Goal: Task Accomplishment & Management: Complete application form

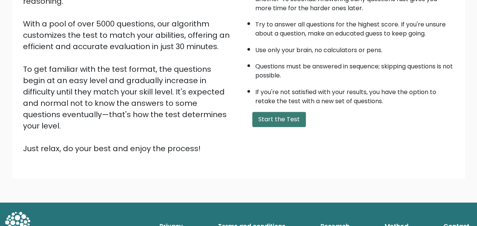
scroll to position [528, 0]
click at [287, 117] on button "Start the Test" at bounding box center [279, 119] width 54 height 15
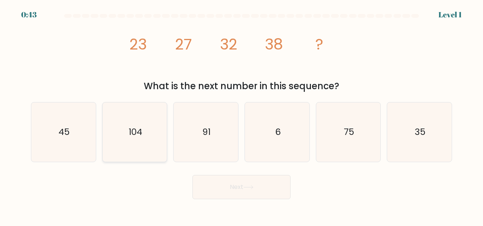
scroll to position [525, 0]
click at [78, 137] on icon "45" at bounding box center [63, 131] width 59 height 59
click at [241, 115] on input "a. 45" at bounding box center [241, 114] width 0 height 2
radio input "true"
click at [221, 187] on button "Next" at bounding box center [241, 187] width 98 height 24
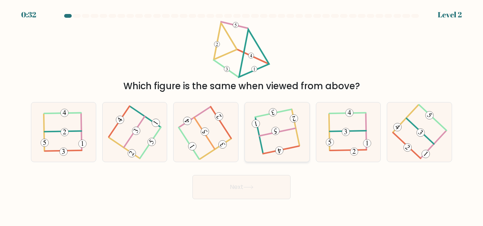
click at [271, 129] on icon at bounding box center [277, 131] width 46 height 47
click at [242, 115] on input "d." at bounding box center [241, 114] width 0 height 2
radio input "true"
click at [264, 187] on button "Next" at bounding box center [241, 187] width 98 height 24
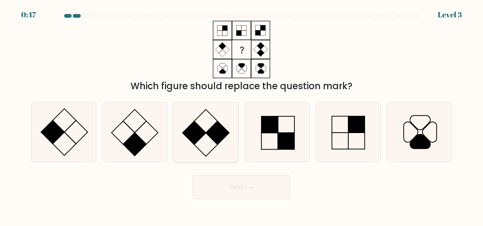
click at [210, 123] on icon at bounding box center [205, 131] width 59 height 59
click at [241, 115] on input "c." at bounding box center [241, 114] width 0 height 2
radio input "true"
click at [250, 193] on button "Next" at bounding box center [241, 187] width 98 height 24
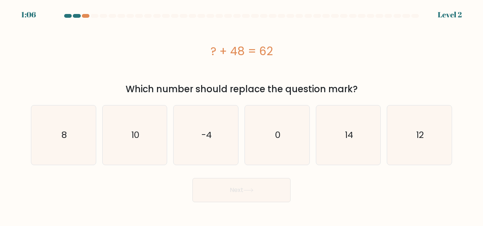
click at [175, 70] on div "? + 48 = 62" at bounding box center [241, 51] width 421 height 60
click at [342, 138] on icon "14" at bounding box center [348, 134] width 59 height 59
click at [242, 115] on input "e. 14" at bounding box center [241, 114] width 0 height 2
radio input "true"
click at [289, 178] on button "Next" at bounding box center [241, 190] width 98 height 24
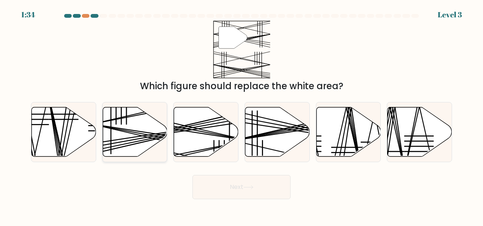
click at [133, 139] on line at bounding box center [155, 135] width 129 height 23
click at [241, 115] on input "b." at bounding box center [241, 114] width 0 height 2
radio input "true"
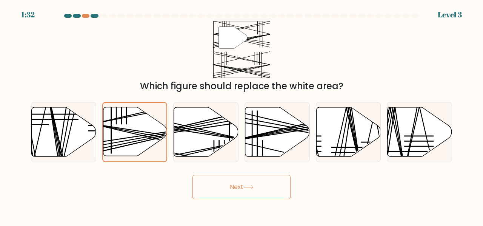
click at [230, 187] on button "Next" at bounding box center [241, 187] width 98 height 24
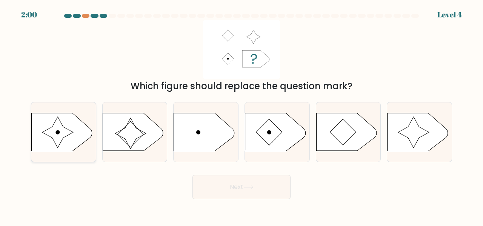
click at [71, 126] on icon at bounding box center [62, 132] width 60 height 38
click at [241, 115] on input "a." at bounding box center [241, 114] width 0 height 2
radio input "true"
click at [254, 191] on button "Next" at bounding box center [241, 187] width 98 height 24
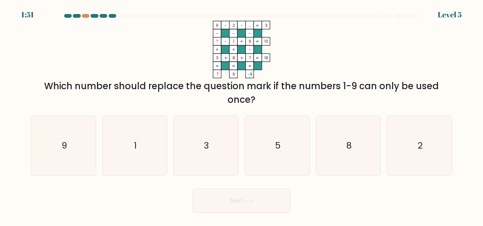
click at [312, 141] on div "d. 5" at bounding box center [276, 145] width 71 height 60
click at [329, 153] on icon "8" at bounding box center [348, 145] width 59 height 59
click at [242, 115] on input "e. 8" at bounding box center [241, 114] width 0 height 2
radio input "true"
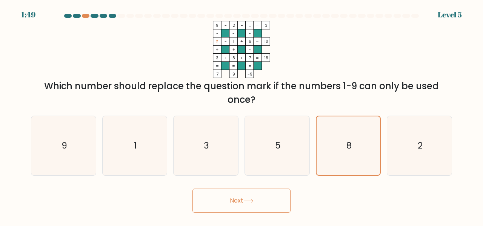
click at [257, 197] on button "Next" at bounding box center [241, 200] width 98 height 24
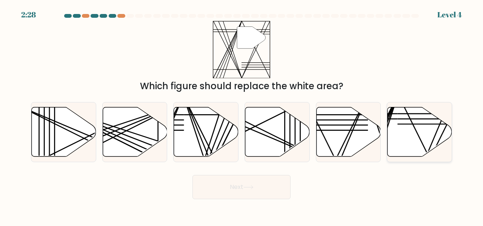
click at [412, 121] on icon at bounding box center [419, 131] width 64 height 49
click at [242, 115] on input "f." at bounding box center [241, 114] width 0 height 2
radio input "true"
click at [245, 193] on button "Next" at bounding box center [241, 187] width 98 height 24
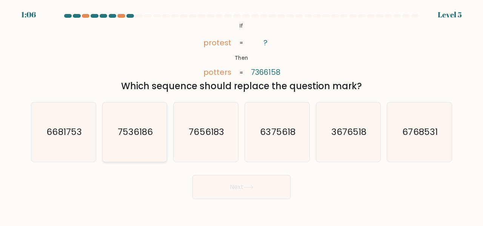
click at [150, 135] on text "7536186" at bounding box center [135, 131] width 35 height 12
click at [241, 115] on input "b. 7536186" at bounding box center [241, 114] width 0 height 2
radio input "true"
click at [248, 188] on icon at bounding box center [248, 187] width 10 height 4
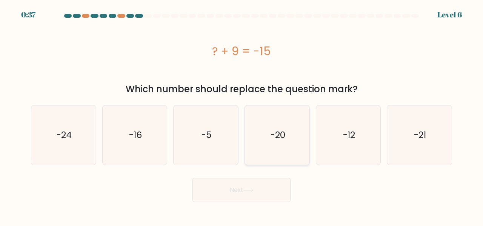
click at [270, 137] on text "-20" at bounding box center [277, 135] width 15 height 12
click at [242, 115] on input "d. -20" at bounding box center [241, 114] width 0 height 2
radio input "true"
click at [91, 148] on icon "-24" at bounding box center [63, 134] width 59 height 59
click at [241, 115] on input "a. -24" at bounding box center [241, 114] width 0 height 2
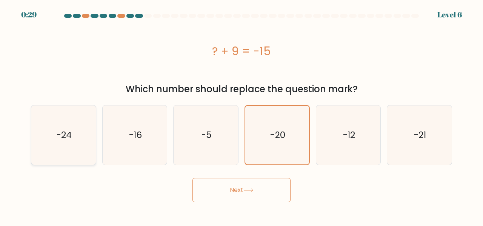
radio input "true"
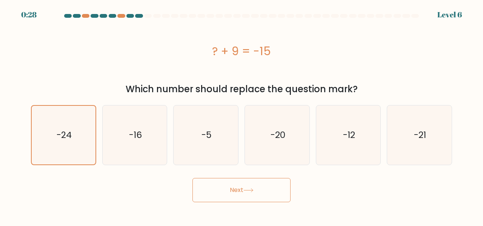
click at [248, 192] on icon at bounding box center [248, 190] width 10 height 4
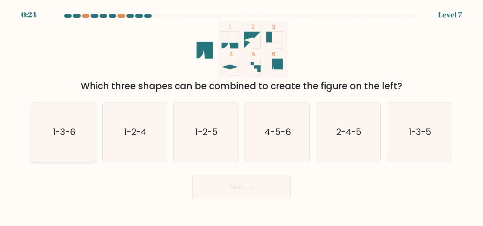
click at [58, 139] on icon "1-3-6" at bounding box center [63, 131] width 59 height 59
click at [241, 115] on input "a. 1-3-6" at bounding box center [241, 114] width 0 height 2
radio input "true"
click at [266, 191] on button "Next" at bounding box center [241, 187] width 98 height 24
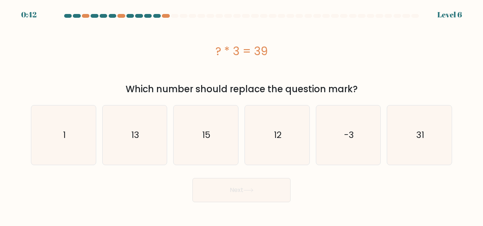
scroll to position [525, 0]
click at [277, 123] on icon "12" at bounding box center [276, 134] width 59 height 59
click at [242, 115] on input "d. 12" at bounding box center [241, 114] width 0 height 2
radio input "true"
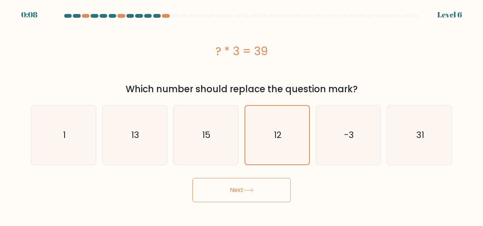
click at [262, 203] on body "0:08 Level 6 a." at bounding box center [241, 113] width 483 height 226
click at [263, 193] on button "Next" at bounding box center [241, 190] width 98 height 24
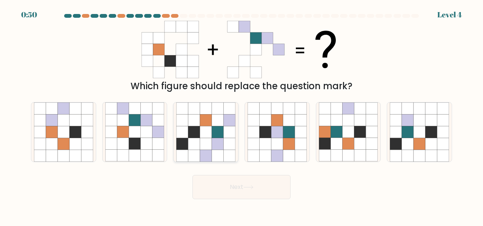
click at [199, 117] on icon at bounding box center [194, 120] width 12 height 12
click at [241, 115] on input "c." at bounding box center [241, 114] width 0 height 2
radio input "true"
click at [253, 190] on button "Next" at bounding box center [241, 187] width 98 height 24
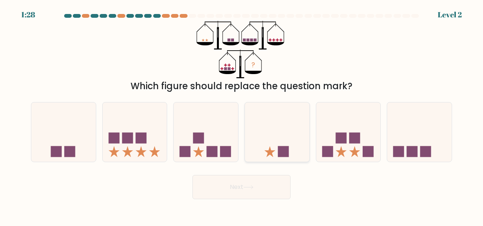
click at [292, 160] on div at bounding box center [276, 132] width 65 height 60
click at [242, 115] on input "d." at bounding box center [241, 114] width 0 height 2
radio input "true"
click at [265, 187] on button "Next" at bounding box center [241, 187] width 98 height 24
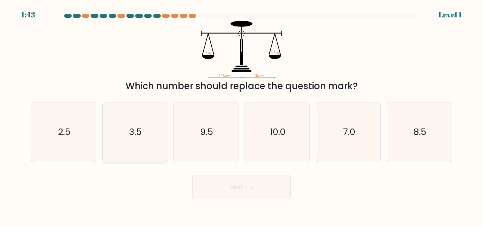
click at [142, 120] on icon "3.5" at bounding box center [134, 131] width 59 height 59
click at [241, 115] on input "b. 3.5" at bounding box center [241, 114] width 0 height 2
radio input "true"
click at [224, 186] on button "Next" at bounding box center [241, 187] width 98 height 24
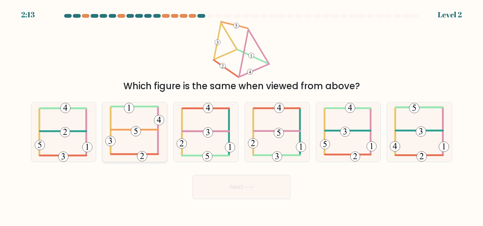
click at [143, 127] on icon at bounding box center [134, 131] width 59 height 59
click at [241, 115] on input "b." at bounding box center [241, 114] width 0 height 2
radio input "true"
click at [230, 193] on button "Next" at bounding box center [241, 187] width 98 height 24
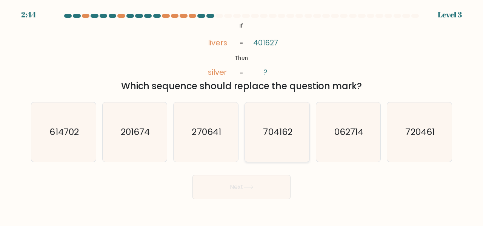
click at [269, 141] on icon "704162" at bounding box center [276, 131] width 59 height 59
click at [242, 115] on input "d. 704162" at bounding box center [241, 114] width 0 height 2
radio input "true"
click at [255, 186] on button "Next" at bounding box center [241, 187] width 98 height 24
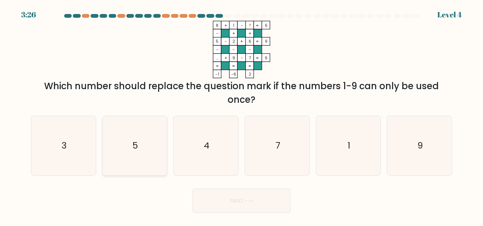
click at [136, 149] on text "5" at bounding box center [135, 145] width 6 height 12
click at [241, 115] on input "b. 5" at bounding box center [241, 114] width 0 height 2
radio input "true"
click at [239, 203] on button "Next" at bounding box center [241, 200] width 98 height 24
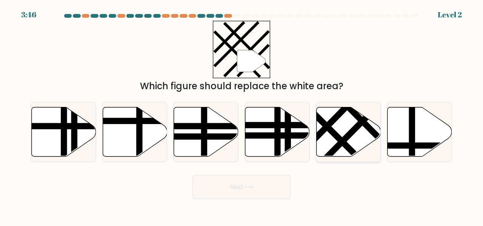
click at [355, 140] on icon at bounding box center [348, 131] width 64 height 49
click at [242, 115] on input "e." at bounding box center [241, 114] width 0 height 2
radio input "true"
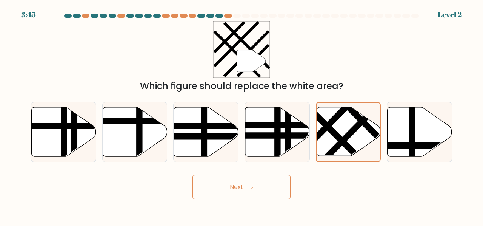
click at [229, 184] on button "Next" at bounding box center [241, 187] width 98 height 24
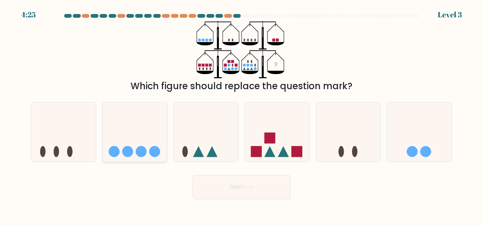
click at [148, 145] on icon at bounding box center [135, 131] width 64 height 53
click at [241, 115] on input "b." at bounding box center [241, 114] width 0 height 2
radio input "true"
click at [254, 189] on button "Next" at bounding box center [241, 187] width 98 height 24
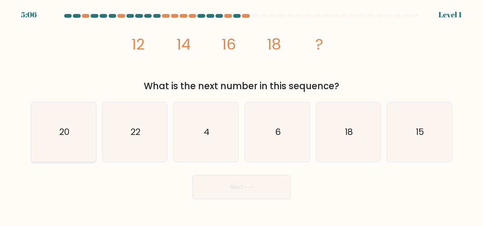
click at [56, 140] on icon "20" at bounding box center [63, 131] width 59 height 59
click at [241, 115] on input "a. 20" at bounding box center [241, 114] width 0 height 2
radio input "true"
click at [249, 187] on icon at bounding box center [248, 187] width 10 height 4
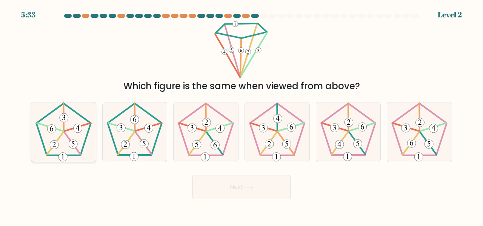
click at [90, 141] on icon at bounding box center [63, 131] width 59 height 59
click at [241, 115] on input "a." at bounding box center [241, 114] width 0 height 2
radio input "true"
click at [209, 189] on button "Next" at bounding box center [241, 187] width 98 height 24
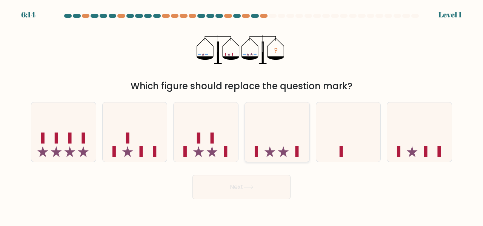
click at [253, 136] on icon at bounding box center [277, 131] width 64 height 53
click at [242, 115] on input "d." at bounding box center [241, 114] width 0 height 2
radio input "true"
click at [256, 185] on button "Next" at bounding box center [241, 187] width 98 height 24
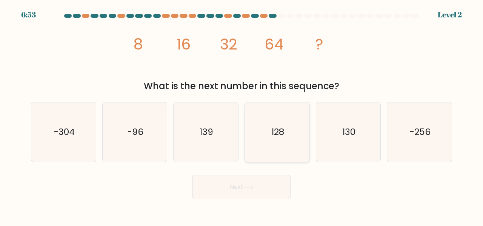
click at [280, 121] on icon "128" at bounding box center [276, 131] width 59 height 59
click at [242, 115] on input "d. 128" at bounding box center [241, 114] width 0 height 2
radio input "true"
click at [259, 187] on button "Next" at bounding box center [241, 187] width 98 height 24
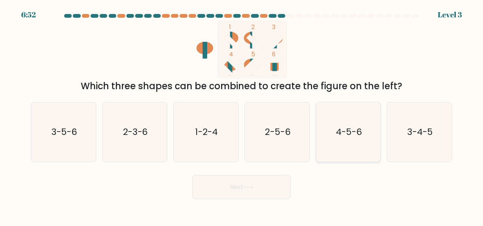
click at [354, 129] on text "4-5-6" at bounding box center [349, 131] width 26 height 12
click at [242, 115] on input "e. 4-5-6" at bounding box center [241, 114] width 0 height 2
radio input "true"
click at [269, 179] on button "Next" at bounding box center [241, 187] width 98 height 24
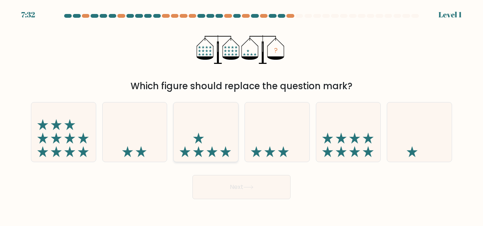
click at [209, 137] on icon at bounding box center [206, 131] width 64 height 53
click at [241, 115] on input "c." at bounding box center [241, 114] width 0 height 2
radio input "true"
click at [248, 186] on icon at bounding box center [248, 187] width 10 height 4
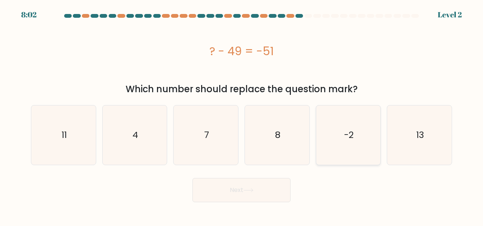
click at [352, 135] on text "-2" at bounding box center [348, 135] width 9 height 12
click at [242, 115] on input "e. -2" at bounding box center [241, 114] width 0 height 2
radio input "true"
click at [249, 184] on button "Next" at bounding box center [241, 190] width 98 height 24
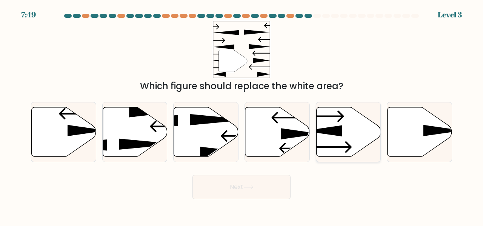
click at [332, 133] on icon at bounding box center [322, 130] width 39 height 11
click at [242, 115] on input "e." at bounding box center [241, 114] width 0 height 2
radio input "true"
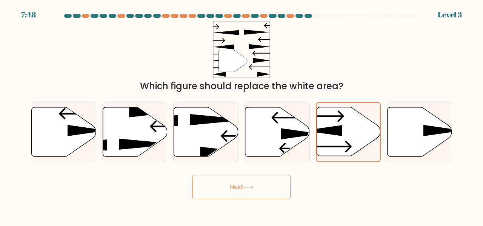
click at [262, 183] on button "Next" at bounding box center [241, 187] width 98 height 24
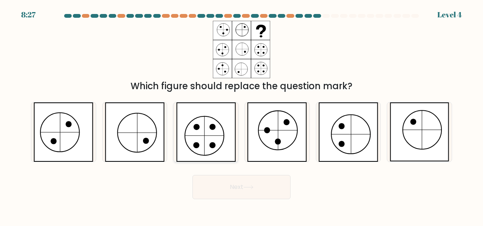
click at [220, 136] on icon at bounding box center [206, 131] width 60 height 59
click at [241, 115] on input "c." at bounding box center [241, 114] width 0 height 2
radio input "true"
click at [246, 185] on icon at bounding box center [248, 187] width 10 height 4
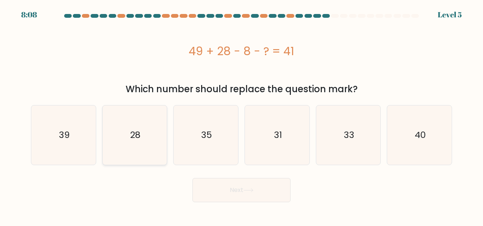
click at [131, 139] on text "28" at bounding box center [135, 135] width 10 height 12
click at [241, 115] on input "b. 28" at bounding box center [241, 114] width 0 height 2
radio input "true"
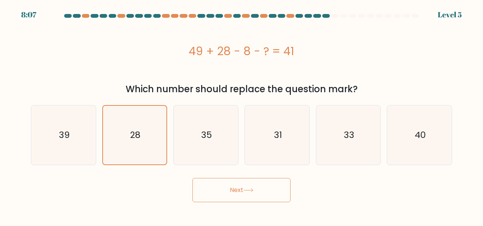
click at [220, 193] on button "Next" at bounding box center [241, 190] width 98 height 24
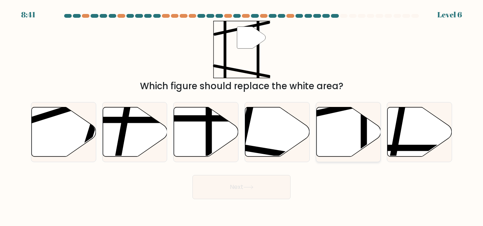
click at [336, 141] on icon at bounding box center [348, 131] width 64 height 49
click at [242, 115] on input "e." at bounding box center [241, 114] width 0 height 2
radio input "true"
click at [272, 186] on button "Next" at bounding box center [241, 187] width 98 height 24
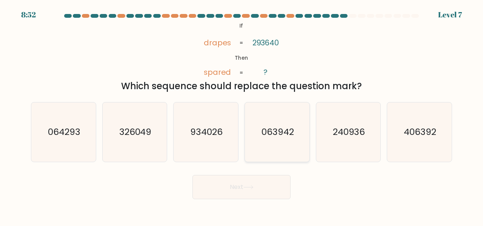
click at [279, 118] on icon "063942" at bounding box center [276, 131] width 59 height 59
click at [242, 115] on input "d. 063942" at bounding box center [241, 114] width 0 height 2
radio input "true"
click at [235, 183] on button "Next" at bounding box center [241, 187] width 98 height 24
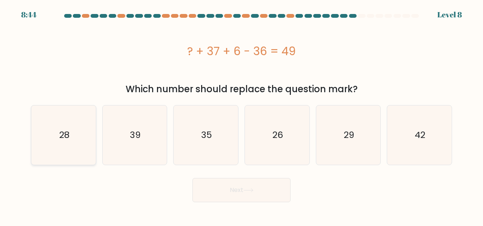
click at [66, 144] on icon "28" at bounding box center [63, 134] width 59 height 59
click at [241, 115] on input "a. 28" at bounding box center [241, 114] width 0 height 2
radio input "true"
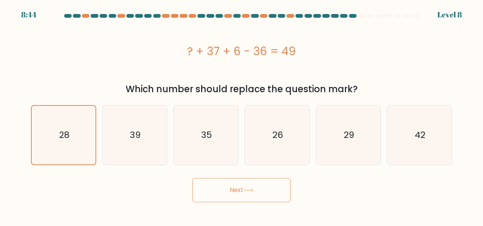
click at [238, 187] on button "Next" at bounding box center [241, 190] width 98 height 24
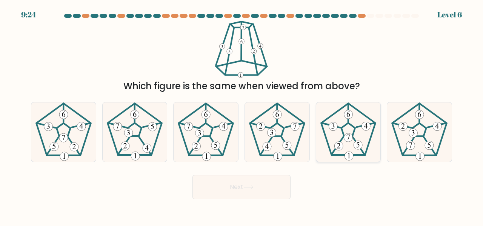
click at [329, 137] on icon at bounding box center [348, 131] width 59 height 59
click at [242, 115] on input "e." at bounding box center [241, 114] width 0 height 2
radio input "true"
click at [257, 180] on button "Next" at bounding box center [241, 187] width 98 height 24
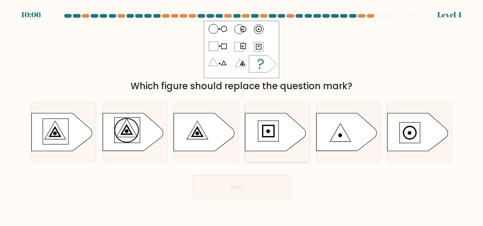
click at [267, 123] on icon at bounding box center [275, 132] width 60 height 38
click at [242, 115] on input "d." at bounding box center [241, 114] width 0 height 2
radio input "true"
click at [269, 190] on button "Next" at bounding box center [241, 187] width 98 height 24
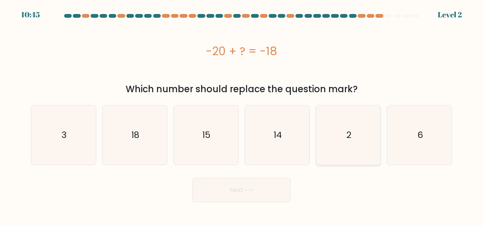
click at [355, 143] on icon "2" at bounding box center [348, 134] width 59 height 59
click at [242, 115] on input "e. 2" at bounding box center [241, 114] width 0 height 2
radio input "true"
click at [255, 197] on button "Next" at bounding box center [241, 190] width 98 height 24
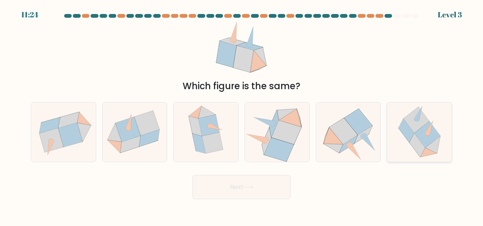
click at [430, 140] on icon at bounding box center [427, 134] width 26 height 26
click at [242, 115] on input "f." at bounding box center [241, 114] width 0 height 2
radio input "true"
click at [232, 188] on button "Next" at bounding box center [241, 187] width 98 height 24
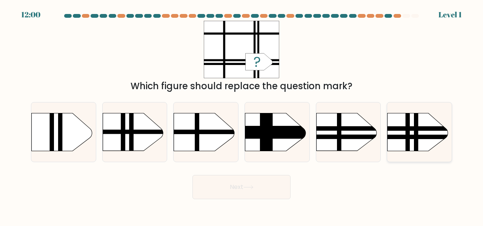
click at [427, 129] on rect at bounding box center [378, 128] width 168 height 4
click at [242, 115] on input "f." at bounding box center [241, 114] width 0 height 2
radio input "true"
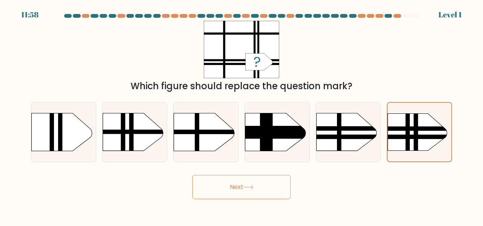
click at [250, 190] on button "Next" at bounding box center [241, 187] width 98 height 24
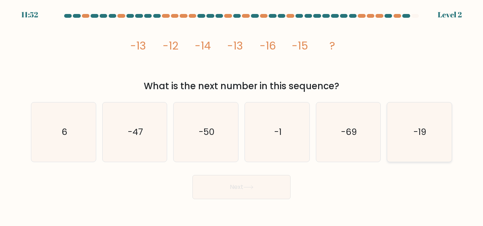
click at [432, 130] on icon "-19" at bounding box center [419, 131] width 59 height 59
click at [242, 115] on input "f. -19" at bounding box center [241, 114] width 0 height 2
radio input "true"
click at [240, 188] on button "Next" at bounding box center [241, 187] width 98 height 24
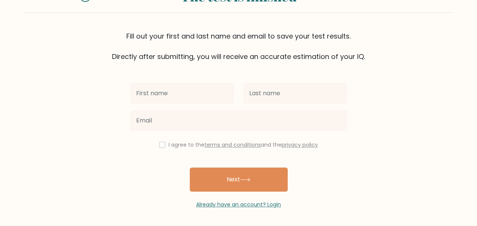
scroll to position [525, 0]
type input "Junil"
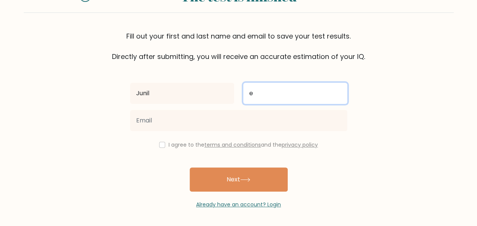
type input "Englatera"
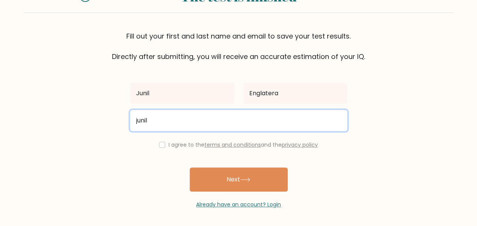
type input "[EMAIL_ADDRESS][DOMAIN_NAME]"
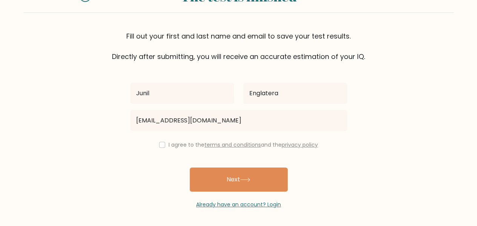
click at [164, 147] on div "I agree to the terms and conditions and the privacy policy" at bounding box center [239, 144] width 226 height 9
click at [161, 145] on input "checkbox" at bounding box center [162, 144] width 6 height 6
checkbox input "true"
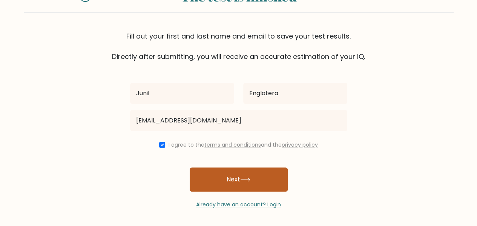
click at [233, 179] on button "Next" at bounding box center [239, 179] width 98 height 24
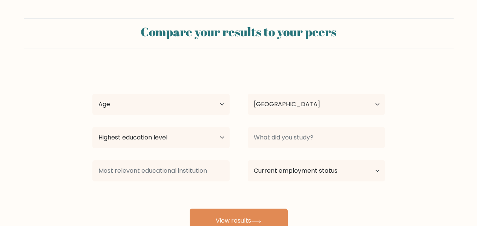
select select "PH"
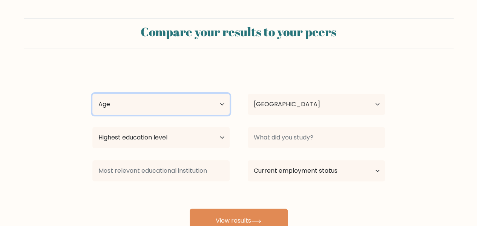
click at [169, 109] on select "Age Under [DEMOGRAPHIC_DATA] [DEMOGRAPHIC_DATA] [DEMOGRAPHIC_DATA] [DEMOGRAPHIC…" at bounding box center [160, 104] width 137 height 21
select select "25_34"
click at [92, 94] on select "Age Under [DEMOGRAPHIC_DATA] [DEMOGRAPHIC_DATA] [DEMOGRAPHIC_DATA] [DEMOGRAPHIC…" at bounding box center [160, 104] width 137 height 21
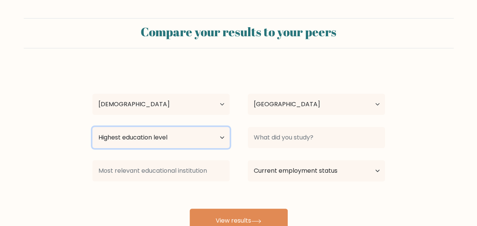
click at [207, 131] on select "Highest education level No schooling Primary Lower Secondary Upper Secondary Oc…" at bounding box center [160, 137] width 137 height 21
select select "bachelors_degree"
click at [92, 127] on select "Highest education level No schooling Primary Lower Secondary Upper Secondary Oc…" at bounding box center [160, 137] width 137 height 21
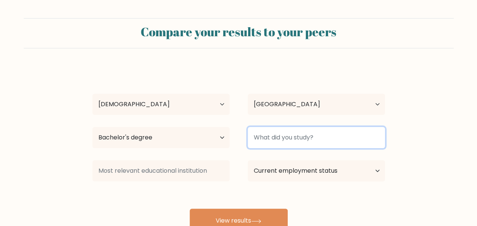
click at [278, 140] on input at bounding box center [316, 137] width 137 height 21
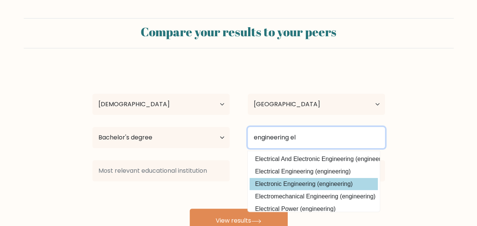
type input "engineering el"
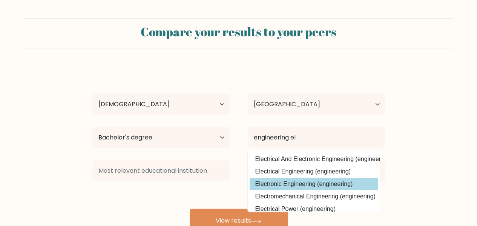
click at [276, 181] on div "Junil Englatera Age Under [DEMOGRAPHIC_DATA] [DEMOGRAPHIC_DATA] [DEMOGRAPHIC_DA…" at bounding box center [239, 149] width 302 height 166
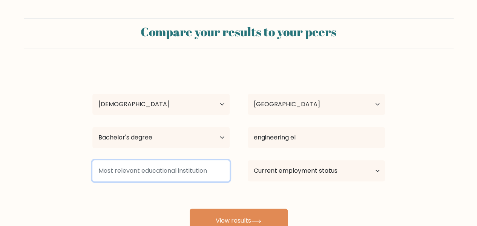
click at [213, 169] on input at bounding box center [160, 170] width 137 height 21
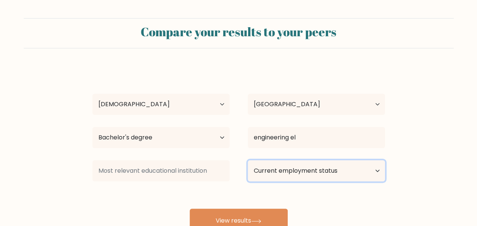
click at [300, 167] on select "Current employment status Employed Student Retired Other / prefer not to answer" at bounding box center [316, 170] width 137 height 21
select select "employed"
click at [248, 160] on select "Current employment status Employed Student Retired Other / prefer not to answer" at bounding box center [316, 170] width 137 height 21
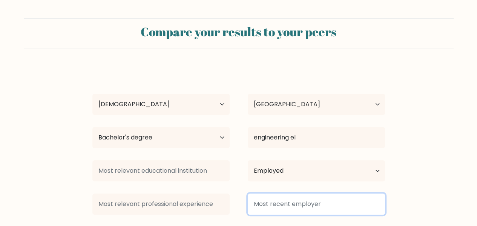
click at [263, 202] on input at bounding box center [316, 203] width 137 height 21
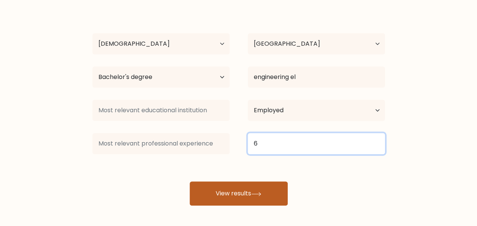
type input "6"
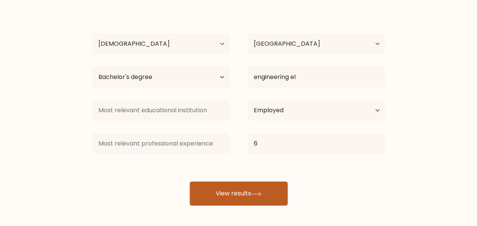
click at [252, 193] on button "View results" at bounding box center [239, 193] width 98 height 24
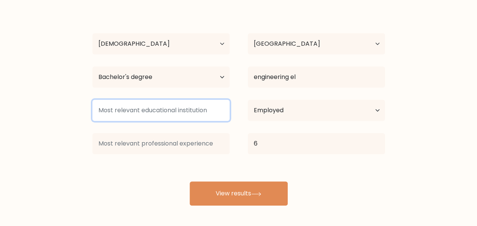
type input "b"
click at [184, 109] on input "CSU" at bounding box center [160, 110] width 137 height 21
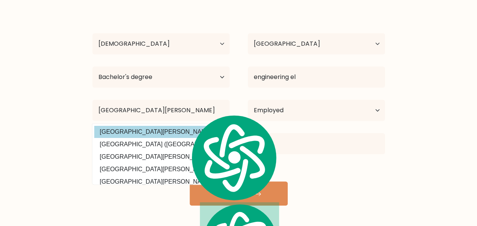
click at [174, 133] on option "[GEOGRAPHIC_DATA][PERSON_NAME] ([GEOGRAPHIC_DATA])" at bounding box center [158, 132] width 128 height 12
type input "[GEOGRAPHIC_DATA][PERSON_NAME]"
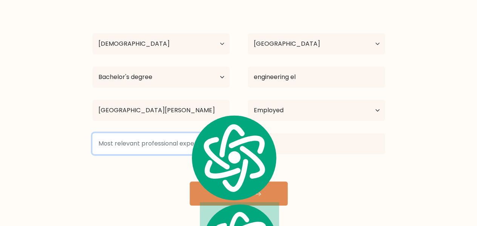
click at [156, 144] on input at bounding box center [160, 143] width 137 height 21
type input "1"
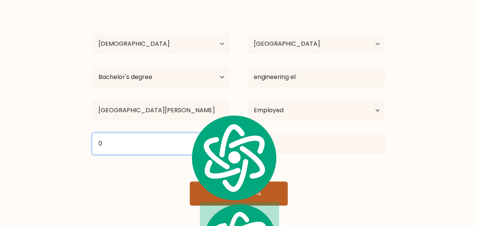
type input "0"
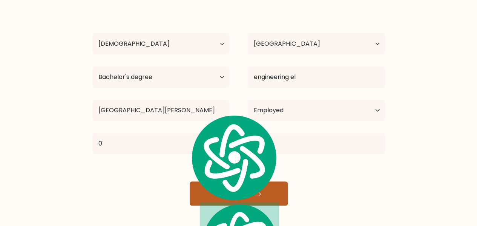
click at [251, 197] on button "View results" at bounding box center [239, 193] width 98 height 24
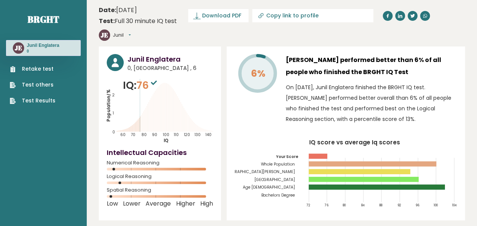
click at [48, 68] on link "Retake test" at bounding box center [33, 69] width 46 height 8
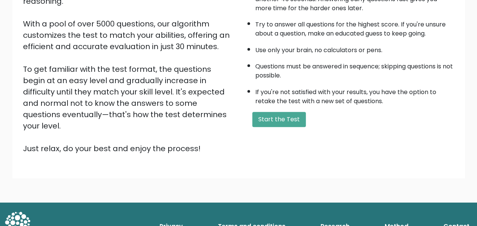
scroll to position [528, 0]
click at [273, 117] on button "Start the Test" at bounding box center [279, 119] width 54 height 15
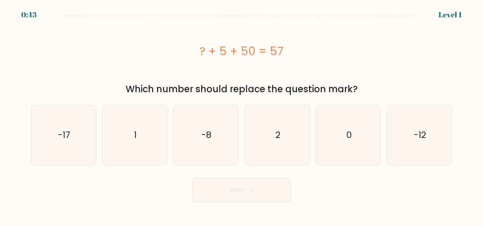
scroll to position [525, 0]
click at [269, 132] on icon "2" at bounding box center [276, 134] width 59 height 59
click at [242, 115] on input "d. 2" at bounding box center [241, 114] width 0 height 2
radio input "true"
click at [241, 183] on button "Next" at bounding box center [241, 190] width 98 height 24
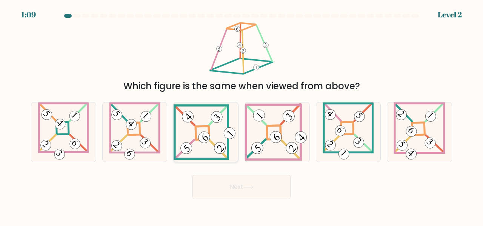
click at [204, 149] on icon at bounding box center [206, 131] width 64 height 55
click at [241, 115] on input "c." at bounding box center [241, 114] width 0 height 2
radio input "true"
click at [256, 178] on button "Next" at bounding box center [241, 187] width 98 height 24
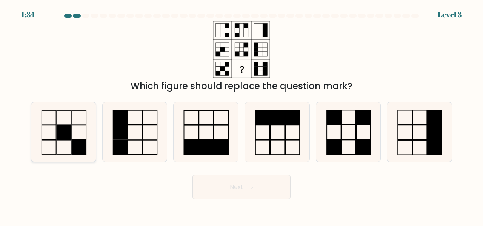
click at [65, 136] on rect at bounding box center [64, 132] width 14 height 14
click at [241, 115] on input "a." at bounding box center [241, 114] width 0 height 2
radio input "true"
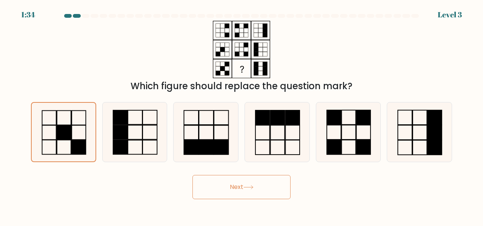
click at [221, 191] on button "Next" at bounding box center [241, 187] width 98 height 24
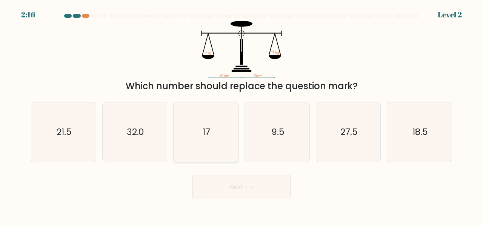
click at [210, 144] on icon "17" at bounding box center [205, 131] width 59 height 59
click at [241, 115] on input "c. 17" at bounding box center [241, 114] width 0 height 2
radio input "true"
click at [232, 184] on button "Next" at bounding box center [241, 187] width 98 height 24
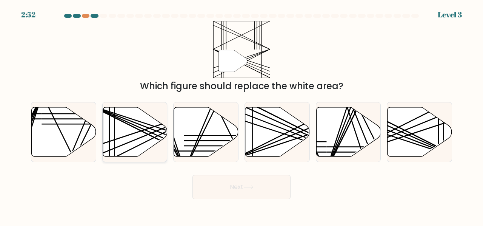
click at [120, 150] on icon at bounding box center [135, 131] width 64 height 49
click at [241, 115] on input "b." at bounding box center [241, 114] width 0 height 2
radio input "true"
click at [208, 178] on button "Next" at bounding box center [241, 187] width 98 height 24
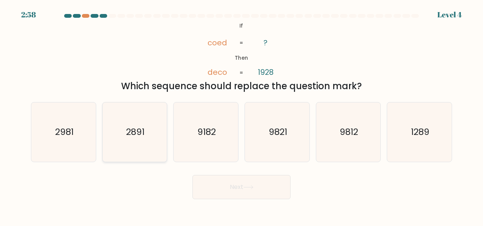
click at [149, 138] on icon "2891" at bounding box center [134, 131] width 59 height 59
click at [241, 115] on input "b. 2891" at bounding box center [241, 114] width 0 height 2
radio input "true"
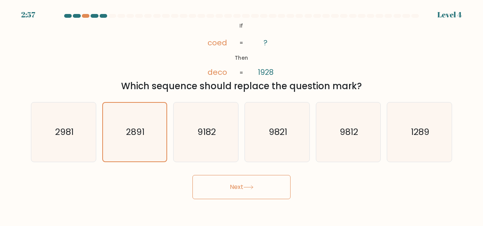
click at [238, 181] on button "Next" at bounding box center [241, 187] width 98 height 24
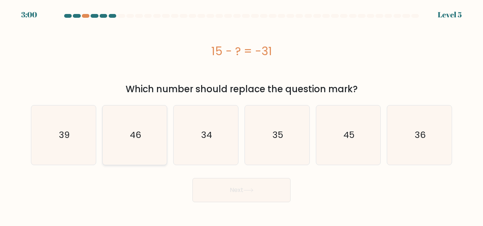
click at [130, 149] on icon "46" at bounding box center [134, 134] width 59 height 59
click at [241, 115] on input "b. 46" at bounding box center [241, 114] width 0 height 2
radio input "true"
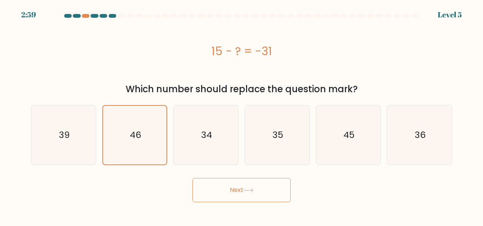
click at [230, 190] on button "Next" at bounding box center [241, 190] width 98 height 24
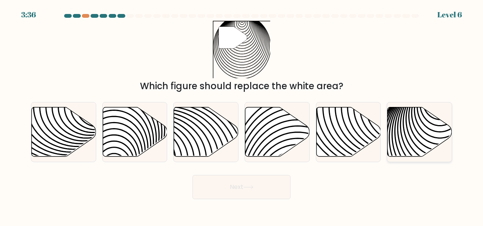
click at [402, 128] on icon at bounding box center [419, 131] width 64 height 49
click at [242, 115] on input "f." at bounding box center [241, 114] width 0 height 2
radio input "true"
click at [250, 187] on icon at bounding box center [248, 187] width 10 height 4
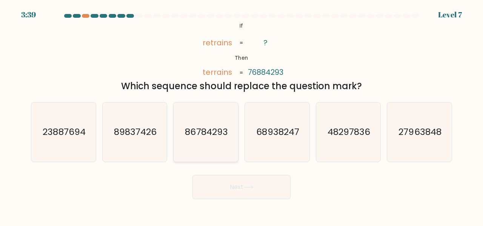
click at [197, 135] on text "86784293" at bounding box center [206, 131] width 43 height 12
click at [241, 115] on input "c. 86784293" at bounding box center [241, 114] width 0 height 2
radio input "true"
click at [241, 183] on button "Next" at bounding box center [241, 187] width 98 height 24
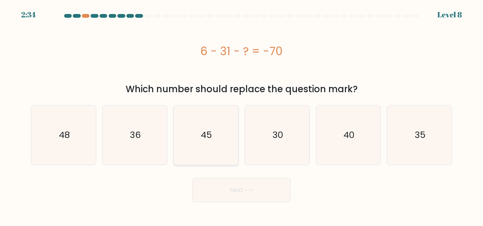
click at [212, 134] on text "45" at bounding box center [206, 135] width 11 height 12
click at [241, 115] on input "c. 45" at bounding box center [241, 114] width 0 height 2
radio input "true"
click at [244, 187] on button "Next" at bounding box center [241, 190] width 98 height 24
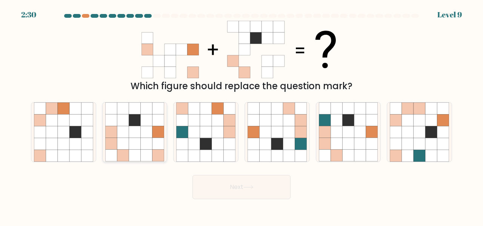
click at [148, 127] on icon at bounding box center [147, 132] width 12 height 12
click at [241, 115] on input "b." at bounding box center [241, 114] width 0 height 2
radio input "true"
click at [244, 187] on button "Next" at bounding box center [241, 187] width 98 height 24
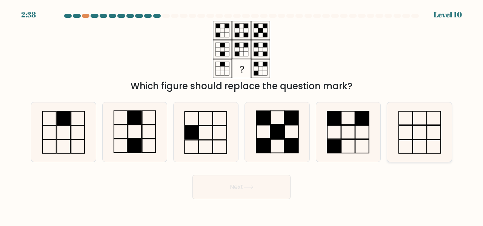
click at [427, 138] on rect at bounding box center [434, 132] width 14 height 14
click at [242, 115] on input "f." at bounding box center [241, 114] width 0 height 2
radio input "true"
click at [232, 190] on button "Next" at bounding box center [241, 187] width 98 height 24
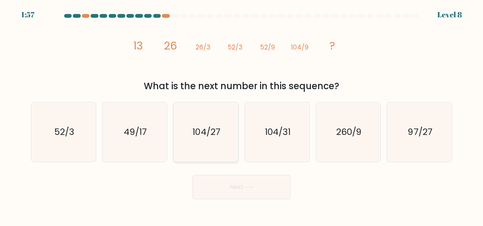
click at [207, 144] on icon "104/27" at bounding box center [205, 131] width 59 height 59
click at [241, 115] on input "c. 104/27" at bounding box center [241, 114] width 0 height 2
radio input "true"
click at [235, 184] on button "Next" at bounding box center [241, 187] width 98 height 24
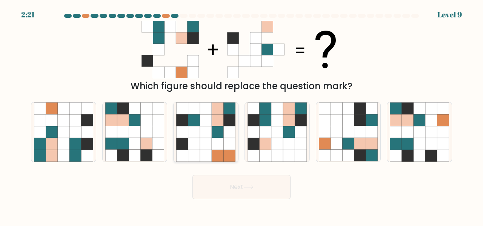
click at [217, 139] on icon at bounding box center [218, 144] width 12 height 12
click at [241, 115] on input "c." at bounding box center [241, 114] width 0 height 2
radio input "true"
click at [240, 183] on button "Next" at bounding box center [241, 187] width 98 height 24
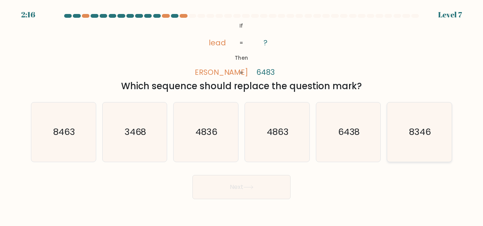
click at [421, 144] on icon "8346" at bounding box center [419, 131] width 59 height 59
click at [242, 115] on input "f. 8346" at bounding box center [241, 114] width 0 height 2
radio input "true"
click at [262, 186] on button "Next" at bounding box center [241, 187] width 98 height 24
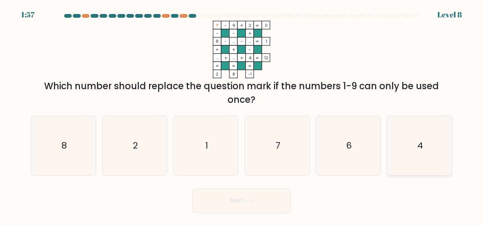
click at [429, 165] on icon "4" at bounding box center [419, 145] width 59 height 59
click at [242, 115] on input "f. 4" at bounding box center [241, 114] width 0 height 2
radio input "true"
click at [266, 205] on button "Next" at bounding box center [241, 200] width 98 height 24
click at [235, 199] on button "Next" at bounding box center [241, 200] width 98 height 24
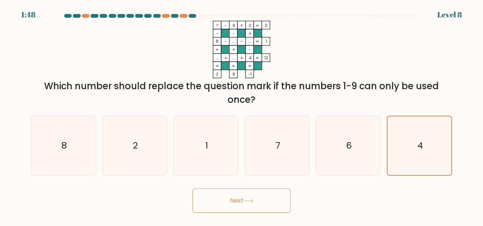
click at [184, 52] on icon "? - 9 + 2 0 - - + 8 - ... - ... 1 + + - ... + ... + 4 = 12 = = = = 2 8 -1 =" at bounding box center [241, 49] width 226 height 57
click at [245, 199] on icon at bounding box center [248, 200] width 10 height 4
click at [413, 142] on icon "4" at bounding box center [419, 145] width 58 height 58
click at [242, 115] on input "f. 4" at bounding box center [241, 114] width 0 height 2
click at [363, 144] on icon "6" at bounding box center [348, 145] width 59 height 59
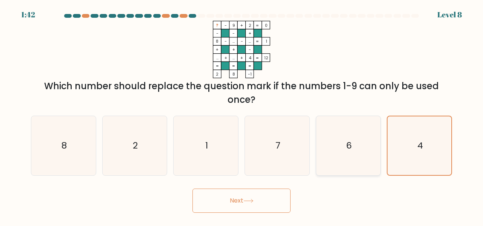
click at [242, 115] on input "e. 6" at bounding box center [241, 114] width 0 height 2
radio input "true"
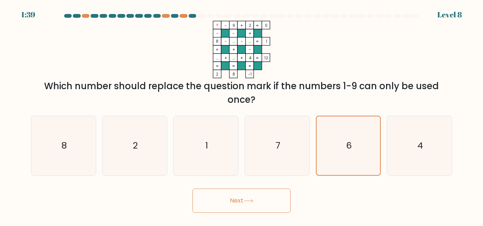
click at [256, 194] on button "Next" at bounding box center [241, 200] width 98 height 24
click at [250, 197] on button "Next" at bounding box center [241, 200] width 98 height 24
click at [278, 127] on icon "7" at bounding box center [276, 145] width 59 height 59
click at [242, 115] on input "d. 7" at bounding box center [241, 114] width 0 height 2
radio input "true"
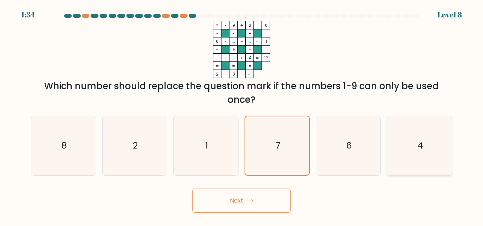
click at [410, 143] on icon "4" at bounding box center [419, 145] width 59 height 59
click at [242, 115] on input "f. 4" at bounding box center [241, 114] width 0 height 2
radio input "true"
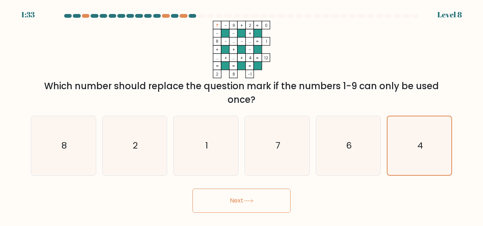
click at [241, 208] on button "Next" at bounding box center [241, 200] width 98 height 24
click at [201, 61] on icon "? - 9 + 2 0 - - + 8 - ... - ... 1 + + - ... + ... + 4 = 12 = = = = 2 8 -1 =" at bounding box center [241, 49] width 226 height 57
click at [248, 186] on div "Next" at bounding box center [241, 198] width 430 height 28
click at [249, 196] on button "Next" at bounding box center [241, 200] width 98 height 24
click at [255, 205] on button "Next" at bounding box center [241, 200] width 98 height 24
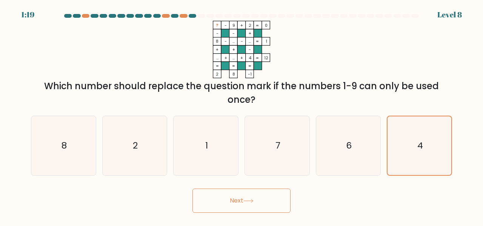
click at [249, 196] on button "Next" at bounding box center [241, 200] width 98 height 24
click at [256, 194] on button "Next" at bounding box center [241, 200] width 98 height 24
click at [346, 134] on icon "6" at bounding box center [348, 145] width 59 height 59
click at [242, 115] on input "e. 6" at bounding box center [241, 114] width 0 height 2
radio input "true"
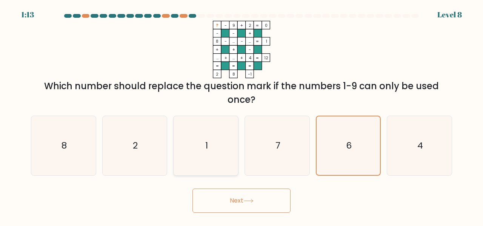
click at [238, 148] on div "c. 1" at bounding box center [205, 145] width 71 height 60
drag, startPoint x: 166, startPoint y: 143, endPoint x: 103, endPoint y: 141, distance: 63.4
click at [166, 143] on div "2" at bounding box center [134, 145] width 65 height 60
click at [241, 115] on input "b. 2" at bounding box center [241, 114] width 0 height 2
radio input "true"
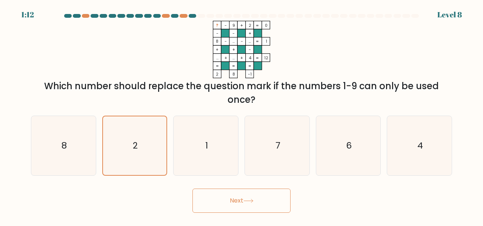
click at [99, 141] on div "b. 2" at bounding box center [134, 145] width 71 height 60
click at [73, 146] on icon "8" at bounding box center [63, 145] width 59 height 59
click at [241, 115] on input "a. 8" at bounding box center [241, 114] width 0 height 2
radio input "true"
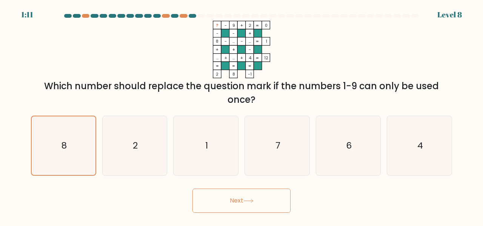
click at [253, 210] on button "Next" at bounding box center [241, 200] width 98 height 24
click at [136, 141] on text "2" at bounding box center [135, 145] width 5 height 12
click at [241, 115] on input "b. 2" at bounding box center [241, 114] width 0 height 2
radio input "true"
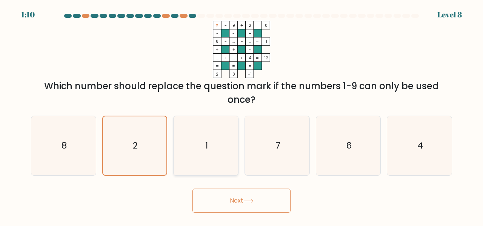
drag, startPoint x: 235, startPoint y: 204, endPoint x: 220, endPoint y: 152, distance: 54.3
click at [236, 203] on button "Next" at bounding box center [241, 200] width 98 height 24
click at [217, 144] on icon "1" at bounding box center [205, 145] width 59 height 59
click at [241, 115] on input "c. 1" at bounding box center [241, 114] width 0 height 2
radio input "true"
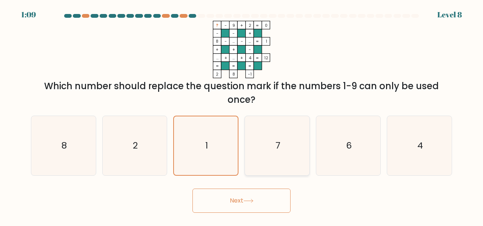
drag, startPoint x: 249, startPoint y: 201, endPoint x: 269, endPoint y: 147, distance: 57.9
click at [249, 198] on icon at bounding box center [248, 200] width 10 height 4
click at [272, 138] on icon "7" at bounding box center [276, 145] width 59 height 59
click at [242, 115] on input "d. 7" at bounding box center [241, 114] width 0 height 2
radio input "true"
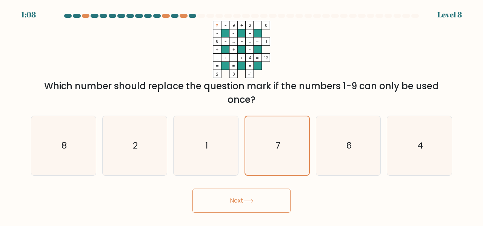
click at [270, 195] on button "Next" at bounding box center [241, 200] width 98 height 24
click at [352, 135] on icon "6" at bounding box center [348, 145] width 59 height 59
click at [242, 115] on input "e. 6" at bounding box center [241, 114] width 0 height 2
radio input "true"
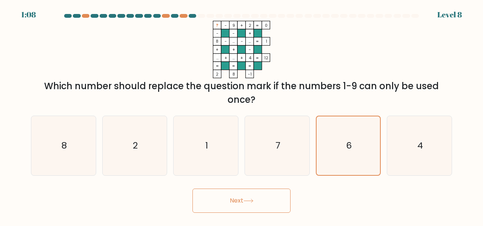
click at [275, 203] on button "Next" at bounding box center [241, 200] width 98 height 24
click at [424, 157] on icon "4" at bounding box center [419, 145] width 59 height 59
click at [242, 115] on input "f. 4" at bounding box center [241, 114] width 0 height 2
radio input "true"
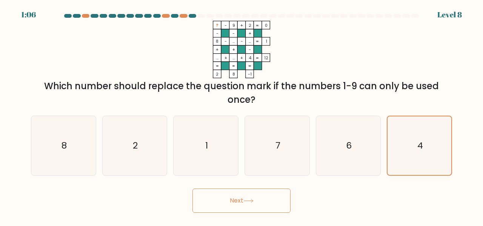
click at [235, 212] on body "1:06 Level 8" at bounding box center [241, 113] width 483 height 226
click at [245, 201] on button "Next" at bounding box center [241, 200] width 98 height 24
click at [245, 201] on icon at bounding box center [248, 200] width 10 height 4
click at [375, 155] on icon "6" at bounding box center [348, 145] width 59 height 59
click at [242, 115] on input "e. 6" at bounding box center [241, 114] width 0 height 2
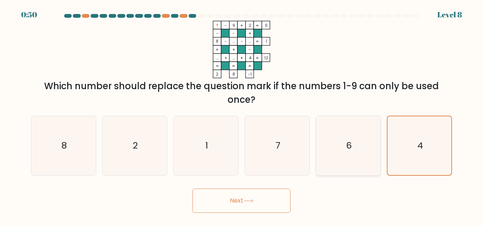
radio input "true"
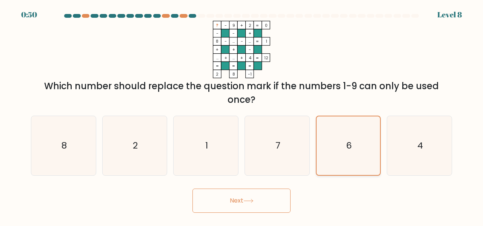
click at [318, 160] on div "6" at bounding box center [348, 145] width 65 height 60
click at [242, 115] on input "e. 6" at bounding box center [241, 114] width 0 height 2
click at [266, 161] on icon "7" at bounding box center [276, 145] width 59 height 59
click at [242, 115] on input "d. 7" at bounding box center [241, 114] width 0 height 2
radio input "true"
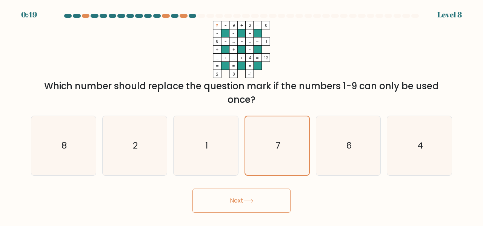
click at [258, 209] on button "Next" at bounding box center [241, 200] width 98 height 24
click at [256, 208] on button "Next" at bounding box center [241, 200] width 98 height 24
click at [258, 206] on button "Next" at bounding box center [241, 200] width 98 height 24
click at [152, 127] on icon "2" at bounding box center [134, 145] width 59 height 59
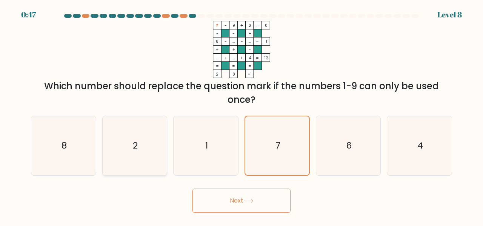
click at [241, 115] on input "b. 2" at bounding box center [241, 114] width 0 height 2
radio input "true"
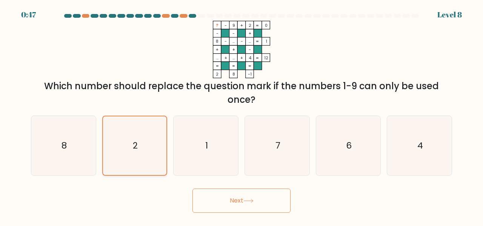
click at [115, 152] on icon "2" at bounding box center [135, 145] width 58 height 58
click at [241, 115] on input "b. 2" at bounding box center [241, 114] width 0 height 2
drag, startPoint x: 249, startPoint y: 213, endPoint x: 235, endPoint y: 87, distance: 126.8
click at [249, 212] on body "0:46 Level 8" at bounding box center [241, 113] width 483 height 226
click at [221, 47] on rect at bounding box center [225, 49] width 8 height 8
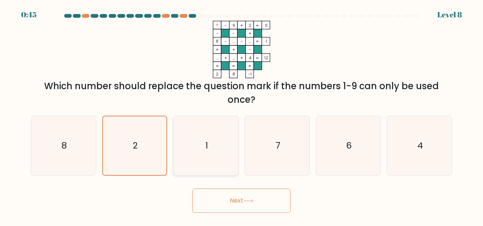
click at [227, 170] on icon "1" at bounding box center [205, 145] width 59 height 59
click at [241, 115] on input "c. 1" at bounding box center [241, 114] width 0 height 2
radio input "true"
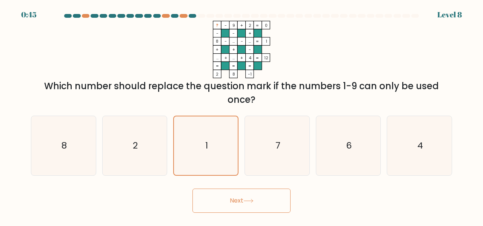
drag, startPoint x: 232, startPoint y: 190, endPoint x: 179, endPoint y: 103, distance: 102.0
click at [232, 190] on button "Next" at bounding box center [241, 200] width 98 height 24
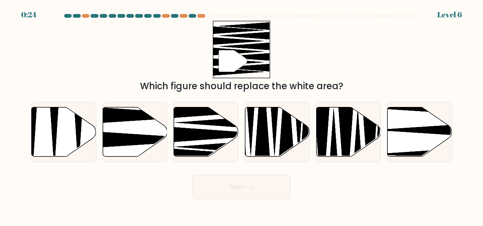
scroll to position [525, 0]
click at [149, 135] on icon at bounding box center [154, 139] width 128 height 17
click at [241, 115] on input "b." at bounding box center [241, 114] width 0 height 2
radio input "true"
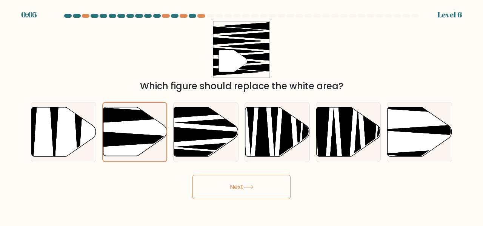
click at [228, 190] on button "Next" at bounding box center [241, 187] width 98 height 24
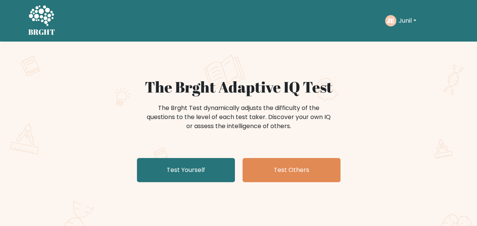
scroll to position [525, 0]
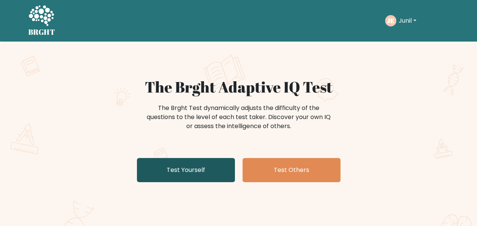
click at [157, 165] on link "Test Yourself" at bounding box center [186, 170] width 98 height 24
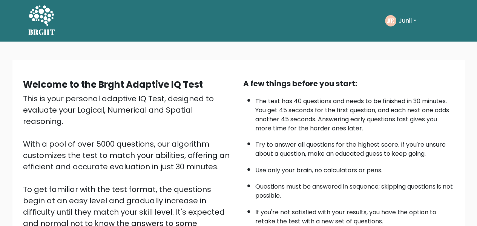
scroll to position [528, 0]
click at [396, 18] on button "Junil" at bounding box center [407, 21] width 22 height 10
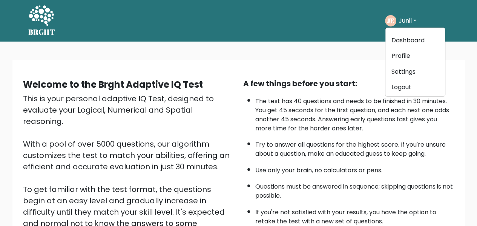
click at [259, 34] on div "BRGHT BRGHT Take the test JE Junil Dashboard Profile Settings Logout Dashboard …" at bounding box center [239, 20] width 430 height 35
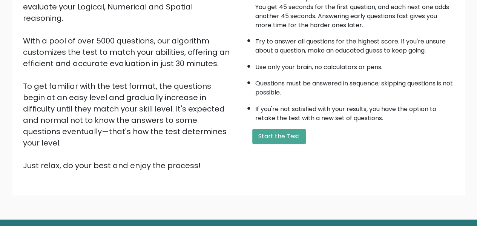
scroll to position [120, 0]
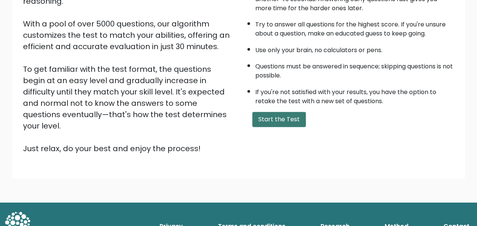
click at [267, 113] on button "Start the Test" at bounding box center [279, 119] width 54 height 15
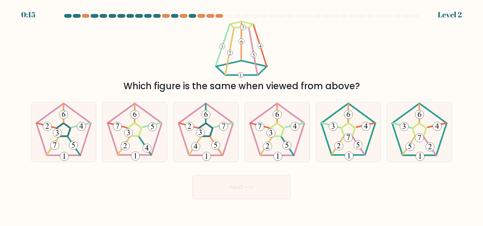
scroll to position [525, 0]
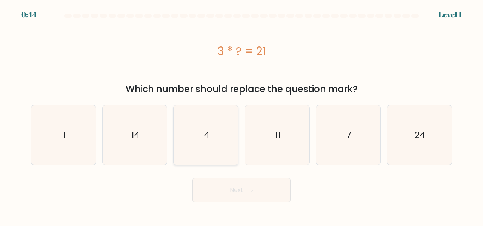
scroll to position [525, 0]
click at [360, 133] on icon "7" at bounding box center [348, 134] width 59 height 59
click at [242, 115] on input "e. 7" at bounding box center [241, 114] width 0 height 2
radio input "true"
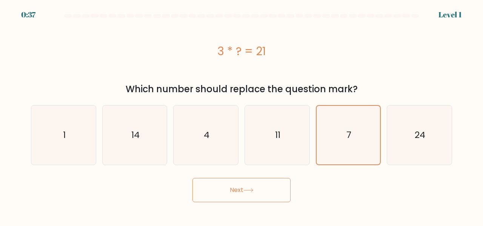
click at [265, 181] on button "Next" at bounding box center [241, 190] width 98 height 24
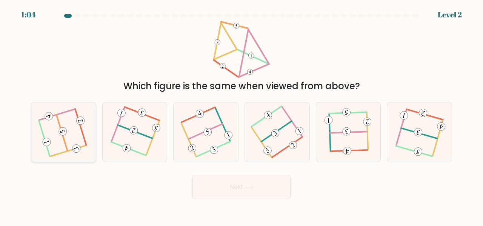
click at [63, 141] on icon at bounding box center [63, 131] width 47 height 47
click at [241, 115] on input "a." at bounding box center [241, 114] width 0 height 2
radio input "true"
click at [211, 185] on button "Next" at bounding box center [241, 187] width 98 height 24
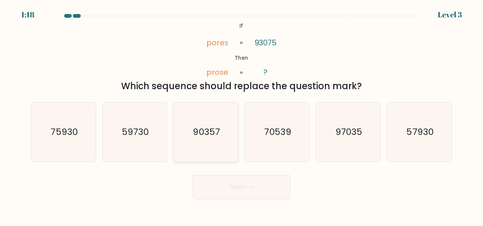
click at [204, 132] on text "90357" at bounding box center [206, 131] width 27 height 12
click at [241, 115] on input "c. 90357" at bounding box center [241, 114] width 0 height 2
radio input "true"
click at [222, 187] on button "Next" at bounding box center [241, 187] width 98 height 24
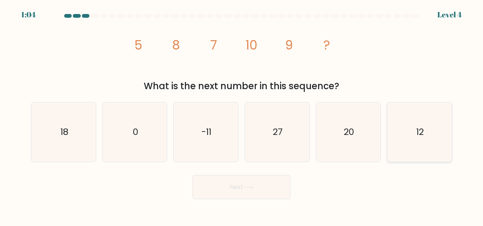
click at [424, 158] on icon "12" at bounding box center [419, 131] width 59 height 59
click at [242, 115] on input "f. 12" at bounding box center [241, 114] width 0 height 2
radio input "true"
click at [244, 186] on button "Next" at bounding box center [241, 187] width 98 height 24
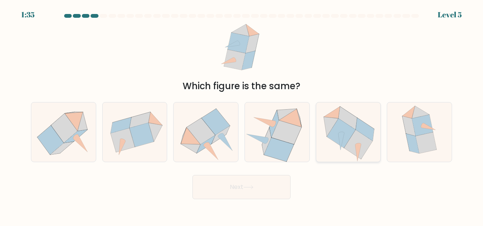
click at [335, 132] on icon at bounding box center [341, 132] width 28 height 29
click at [242, 115] on input "e." at bounding box center [241, 114] width 0 height 2
radio input "true"
click at [237, 182] on button "Next" at bounding box center [241, 187] width 98 height 24
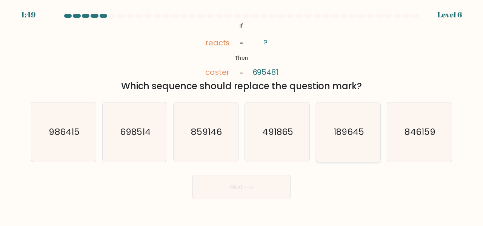
click at [351, 139] on icon "189645" at bounding box center [348, 131] width 59 height 59
click at [242, 115] on input "e. 189645" at bounding box center [241, 114] width 0 height 2
radio input "true"
click at [263, 186] on button "Next" at bounding box center [241, 187] width 98 height 24
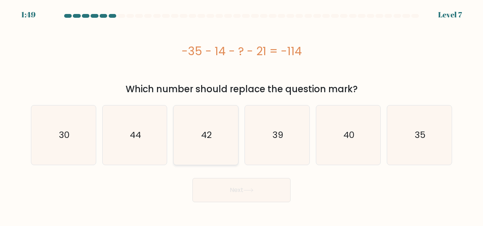
click at [208, 153] on icon "42" at bounding box center [205, 134] width 59 height 59
click at [241, 115] on input "c. 42" at bounding box center [241, 114] width 0 height 2
radio input "true"
click at [143, 129] on icon "44" at bounding box center [134, 134] width 59 height 59
click at [241, 115] on input "b. 44" at bounding box center [241, 114] width 0 height 2
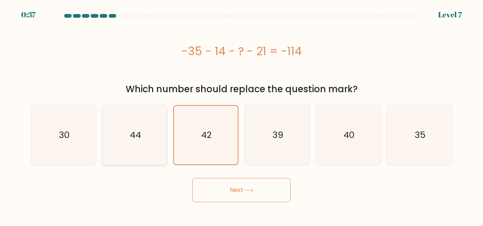
radio input "true"
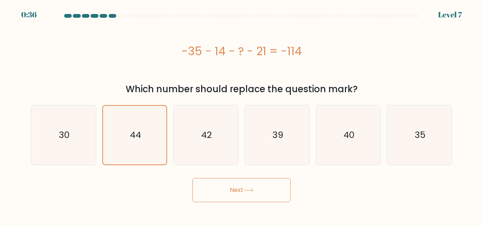
click at [233, 184] on button "Next" at bounding box center [241, 190] width 98 height 24
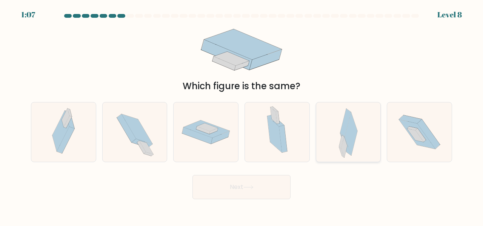
click at [346, 135] on icon at bounding box center [351, 133] width 12 height 43
click at [242, 115] on input "e." at bounding box center [241, 114] width 0 height 2
radio input "true"
click at [245, 190] on button "Next" at bounding box center [241, 187] width 98 height 24
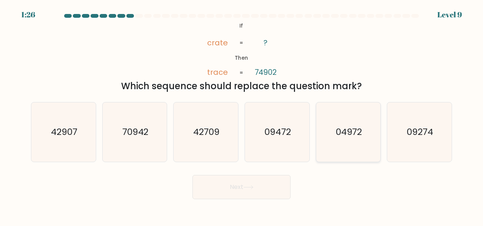
click at [344, 123] on icon "04972" at bounding box center [348, 131] width 59 height 59
click at [242, 115] on input "e. 04972" at bounding box center [241, 114] width 0 height 2
radio input "true"
click at [253, 184] on button "Next" at bounding box center [241, 187] width 98 height 24
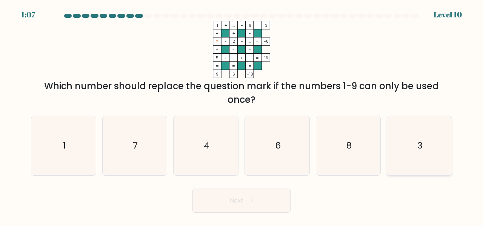
click at [402, 149] on icon "3" at bounding box center [419, 145] width 59 height 59
click at [242, 115] on input "f. 3" at bounding box center [241, 114] width 0 height 2
radio input "true"
click at [249, 198] on button "Next" at bounding box center [241, 200] width 98 height 24
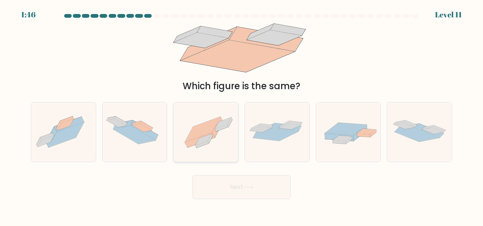
click at [213, 137] on icon at bounding box center [200, 139] width 30 height 15
click at [241, 115] on input "c." at bounding box center [241, 114] width 0 height 2
radio input "true"
click at [242, 187] on button "Next" at bounding box center [241, 187] width 98 height 24
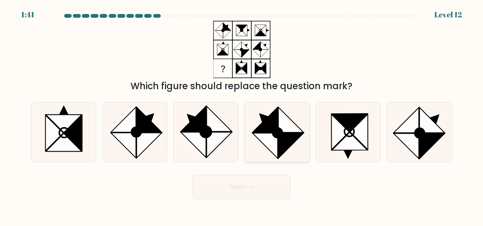
click at [276, 137] on circle at bounding box center [277, 133] width 14 height 14
click at [242, 115] on input "d." at bounding box center [241, 114] width 0 height 2
radio input "true"
click at [260, 189] on button "Next" at bounding box center [241, 187] width 98 height 24
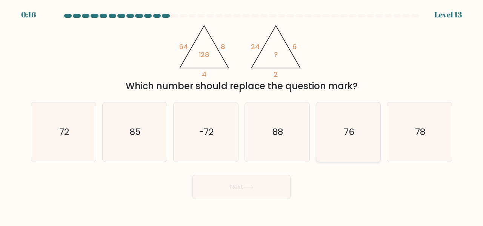
click at [339, 136] on icon "76" at bounding box center [348, 131] width 59 height 59
click at [242, 115] on input "e. 76" at bounding box center [241, 114] width 0 height 2
radio input "true"
click at [242, 193] on button "Next" at bounding box center [241, 187] width 98 height 24
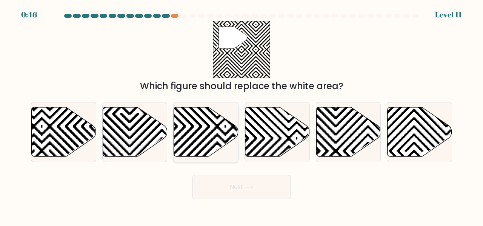
click at [193, 143] on icon at bounding box center [226, 159] width 130 height 130
click at [241, 115] on input "c." at bounding box center [241, 114] width 0 height 2
radio input "true"
click at [242, 189] on button "Next" at bounding box center [241, 187] width 98 height 24
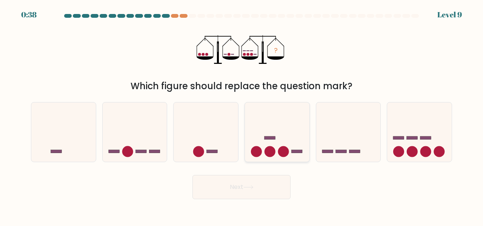
click at [272, 146] on icon at bounding box center [277, 131] width 64 height 53
click at [242, 115] on input "d." at bounding box center [241, 114] width 0 height 2
radio input "true"
click at [141, 153] on rect at bounding box center [140, 151] width 11 height 3
click at [241, 115] on input "b." at bounding box center [241, 114] width 0 height 2
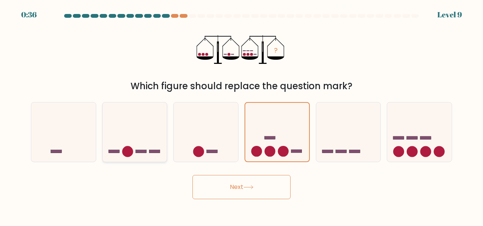
radio input "true"
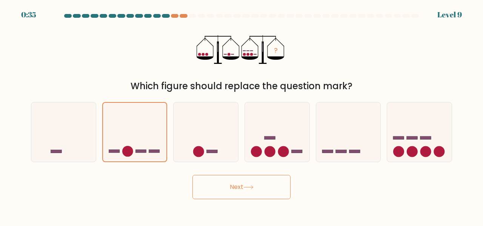
click at [253, 189] on icon at bounding box center [248, 187] width 10 height 4
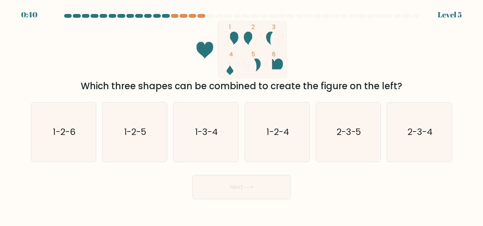
scroll to position [525, 0]
click at [267, 141] on icon "1-2-4" at bounding box center [276, 131] width 59 height 59
click at [242, 115] on input "d. 1-2-4" at bounding box center [241, 114] width 0 height 2
radio input "true"
click at [262, 188] on button "Next" at bounding box center [241, 187] width 98 height 24
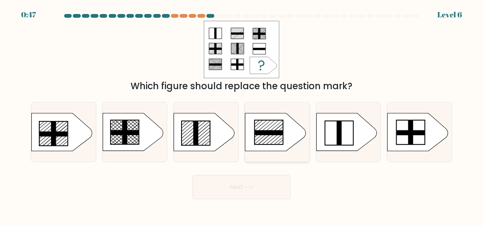
click at [266, 133] on rect at bounding box center [269, 132] width 28 height 5
click at [242, 115] on input "d." at bounding box center [241, 114] width 0 height 2
radio input "true"
click at [200, 135] on icon at bounding box center [204, 132] width 60 height 38
click at [241, 115] on input "c." at bounding box center [241, 114] width 0 height 2
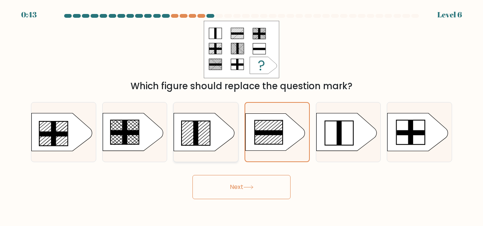
radio input "true"
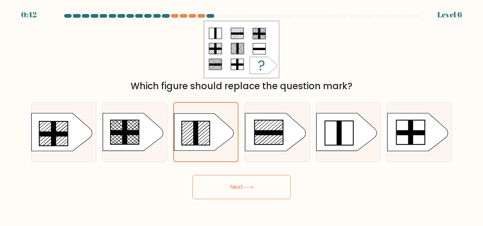
click at [246, 177] on button "Next" at bounding box center [241, 187] width 98 height 24
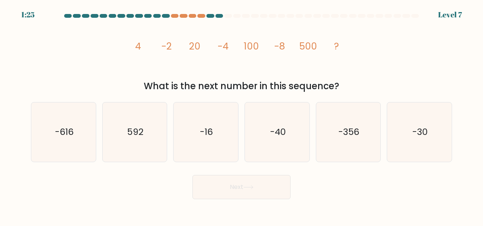
click at [245, 184] on button "Next" at bounding box center [241, 187] width 98 height 24
drag, startPoint x: 245, startPoint y: 184, endPoint x: 348, endPoint y: 57, distance: 163.1
click at [348, 64] on form at bounding box center [241, 106] width 483 height 185
click at [202, 136] on text "-16" at bounding box center [206, 131] width 13 height 12
click at [241, 115] on input "c. -16" at bounding box center [241, 114] width 0 height 2
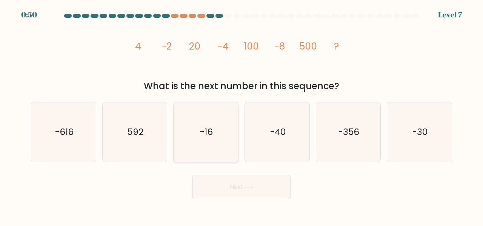
radio input "true"
click at [248, 190] on button "Next" at bounding box center [241, 187] width 98 height 24
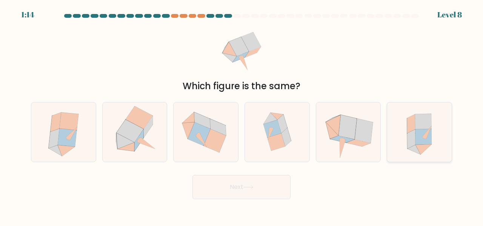
click at [425, 136] on icon at bounding box center [426, 132] width 9 height 12
click at [242, 115] on input "f." at bounding box center [241, 114] width 0 height 2
radio input "true"
click at [286, 141] on icon at bounding box center [286, 136] width 10 height 18
click at [242, 115] on input "d." at bounding box center [241, 114] width 0 height 2
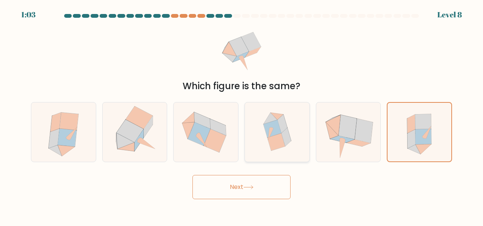
radio input "true"
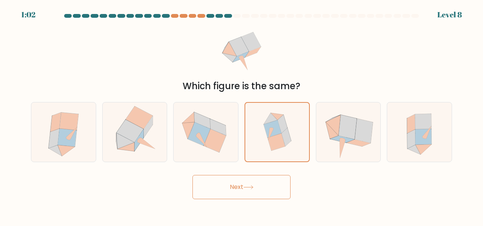
click at [260, 187] on button "Next" at bounding box center [241, 187] width 98 height 24
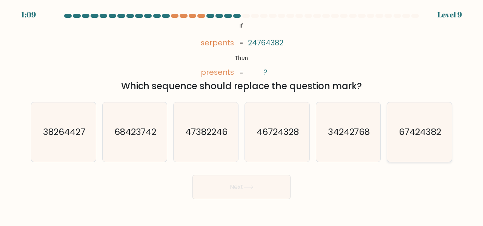
click at [427, 123] on icon "67424382" at bounding box center [419, 131] width 59 height 59
click at [242, 115] on input "f. 67424382" at bounding box center [241, 114] width 0 height 2
radio input "true"
click at [243, 184] on button "Next" at bounding box center [241, 187] width 98 height 24
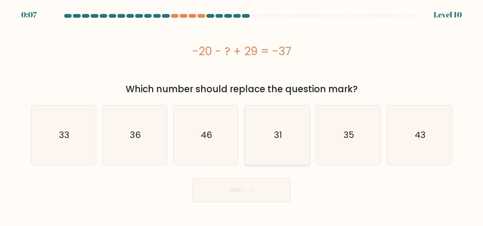
click at [276, 132] on text "31" at bounding box center [277, 135] width 8 height 12
click at [242, 115] on input "d. 31" at bounding box center [241, 114] width 0 height 2
radio input "true"
click at [247, 196] on button "Next" at bounding box center [241, 190] width 98 height 24
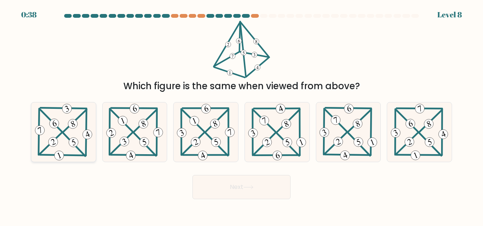
click at [59, 142] on icon at bounding box center [64, 131] width 60 height 59
click at [241, 115] on input "a." at bounding box center [241, 114] width 0 height 2
radio input "true"
click at [239, 187] on button "Next" at bounding box center [241, 187] width 98 height 24
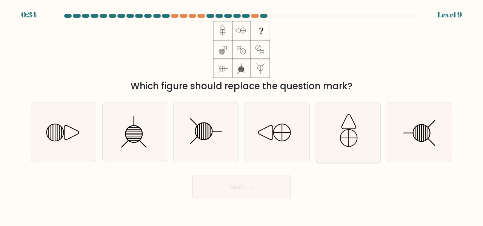
click at [328, 144] on icon at bounding box center [348, 131] width 59 height 59
click at [242, 115] on input "e." at bounding box center [241, 114] width 0 height 2
radio input "true"
click at [252, 188] on icon at bounding box center [248, 187] width 10 height 4
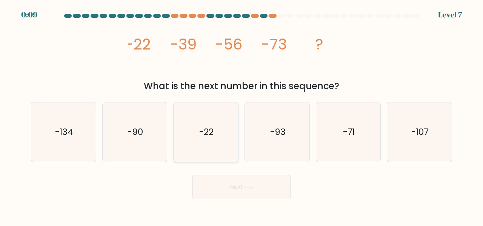
click at [229, 129] on icon "-22" at bounding box center [205, 131] width 59 height 59
click at [241, 115] on input "c. -22" at bounding box center [241, 114] width 0 height 2
radio input "true"
click at [256, 184] on button "Next" at bounding box center [241, 187] width 98 height 24
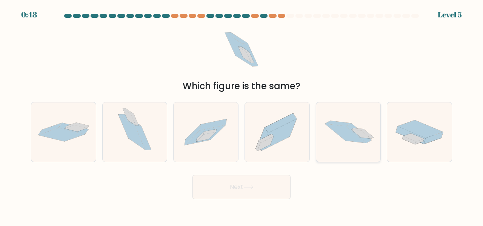
click at [357, 130] on icon at bounding box center [361, 133] width 20 height 9
click at [242, 115] on input "e." at bounding box center [241, 114] width 0 height 2
radio input "true"
click at [244, 177] on button "Next" at bounding box center [241, 187] width 98 height 24
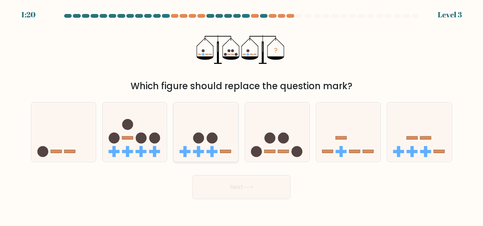
click at [194, 145] on icon at bounding box center [206, 131] width 64 height 53
click at [241, 115] on input "c." at bounding box center [241, 114] width 0 height 2
radio input "true"
click at [217, 182] on button "Next" at bounding box center [241, 187] width 98 height 24
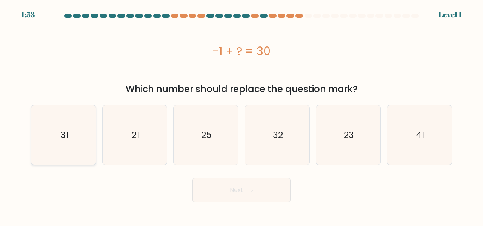
click at [60, 134] on text "31" at bounding box center [64, 135] width 8 height 12
click at [241, 115] on input "a. 31" at bounding box center [241, 114] width 0 height 2
radio input "true"
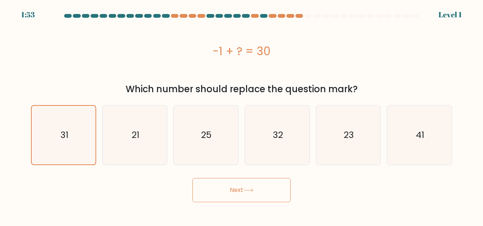
click at [215, 189] on button "Next" at bounding box center [241, 190] width 98 height 24
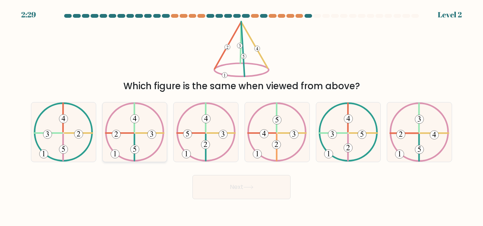
click at [144, 150] on icon at bounding box center [135, 131] width 60 height 59
click at [241, 115] on input "b." at bounding box center [241, 114] width 0 height 2
radio input "true"
click at [226, 186] on button "Next" at bounding box center [241, 187] width 98 height 24
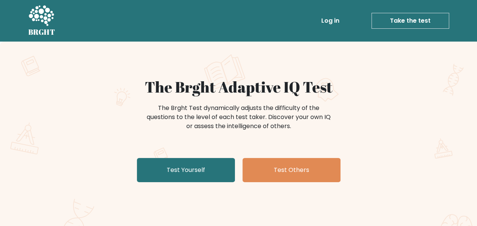
scroll to position [525, 0]
click at [335, 18] on link "Log in" at bounding box center [330, 20] width 24 height 15
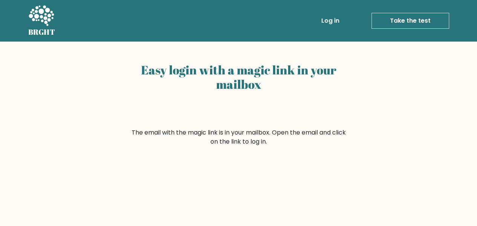
scroll to position [525, 0]
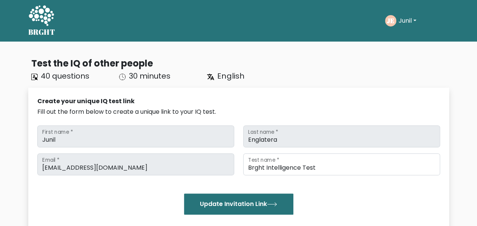
scroll to position [525, 0]
